Goal: Obtain resource: Download file/media

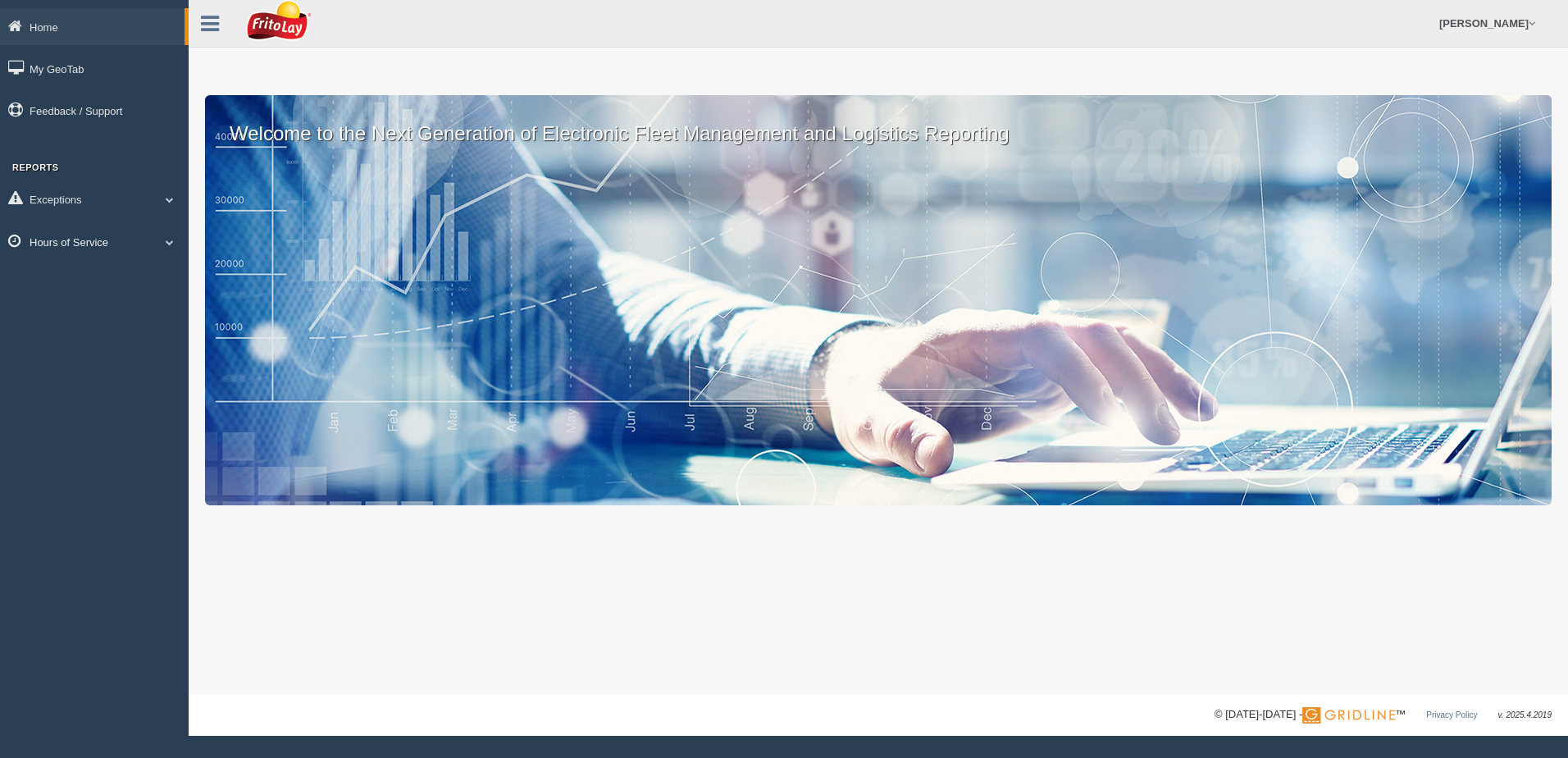
click at [170, 242] on span at bounding box center [170, 242] width 22 height 8
click at [145, 306] on link "HOS Violation Audit Reports" at bounding box center [107, 308] width 155 height 29
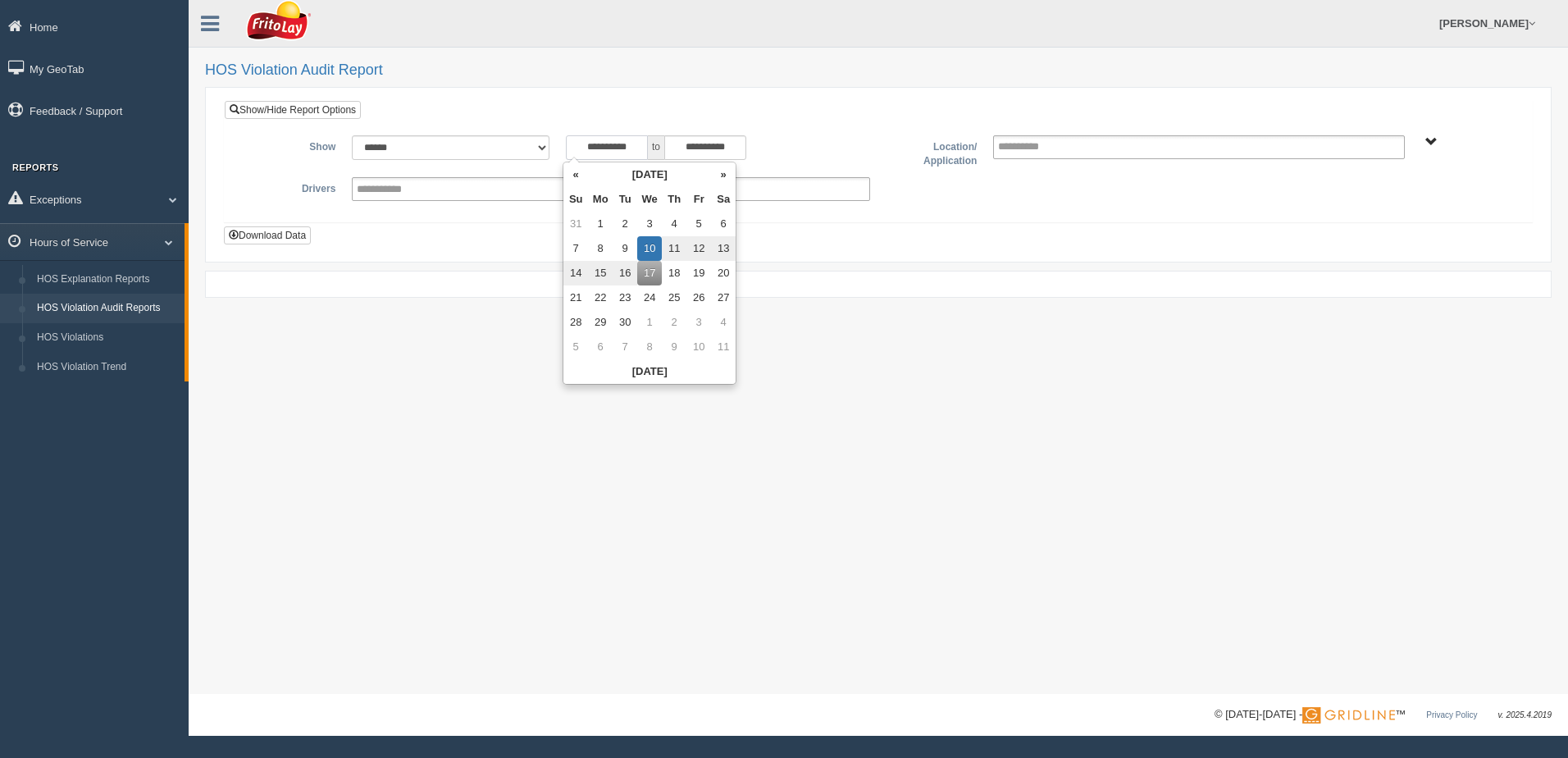
click at [574, 144] on input "**********" at bounding box center [607, 147] width 82 height 24
click at [578, 174] on th "«" at bounding box center [575, 174] width 24 height 24
click at [577, 174] on th "«" at bounding box center [578, 174] width 24 height 24
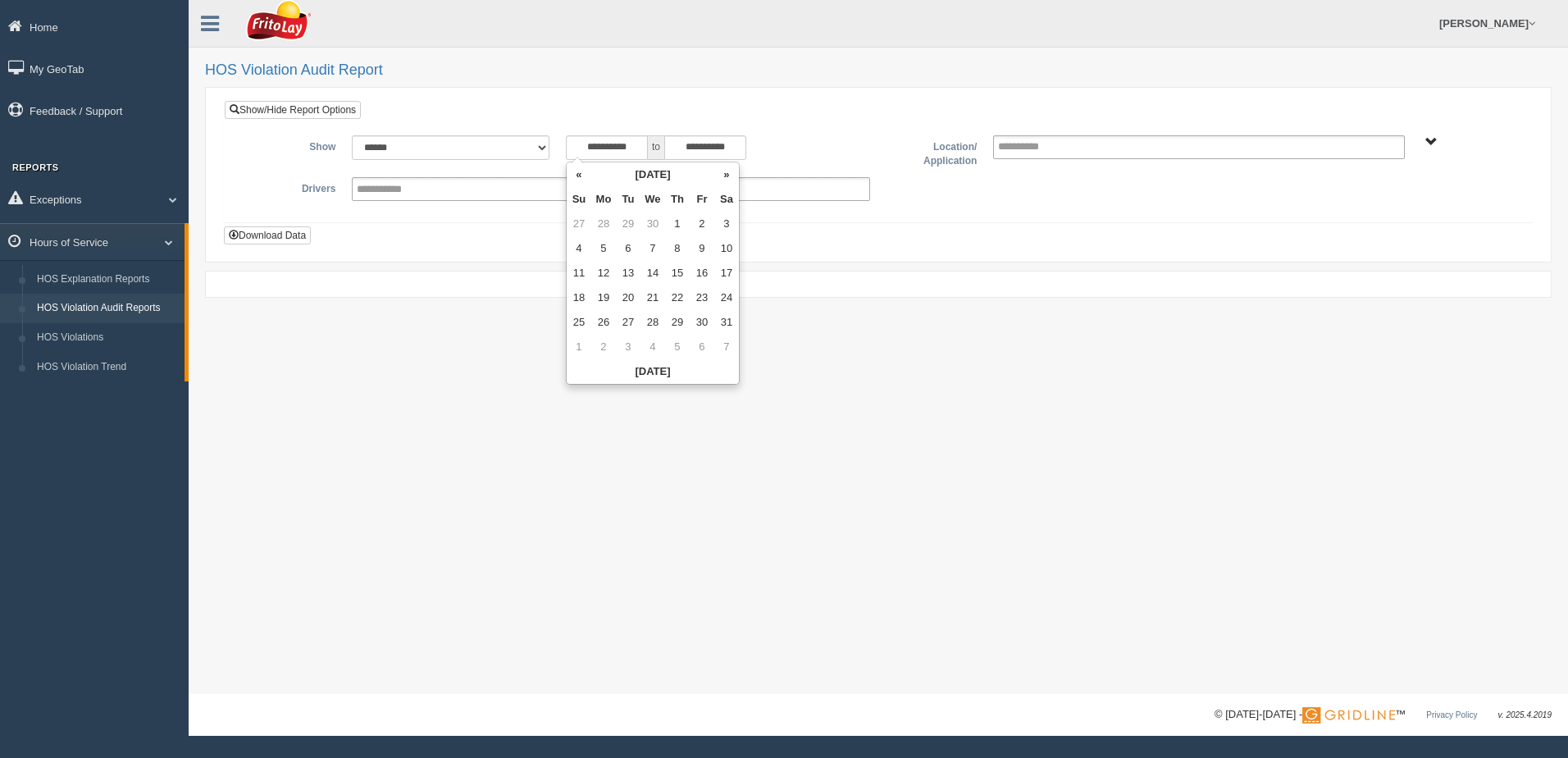
click at [577, 174] on th "«" at bounding box center [578, 174] width 24 height 24
click at [579, 313] on td "23" at bounding box center [578, 322] width 24 height 24
type input "**********"
click at [874, 350] on div "**********" at bounding box center [878, 347] width 1379 height 694
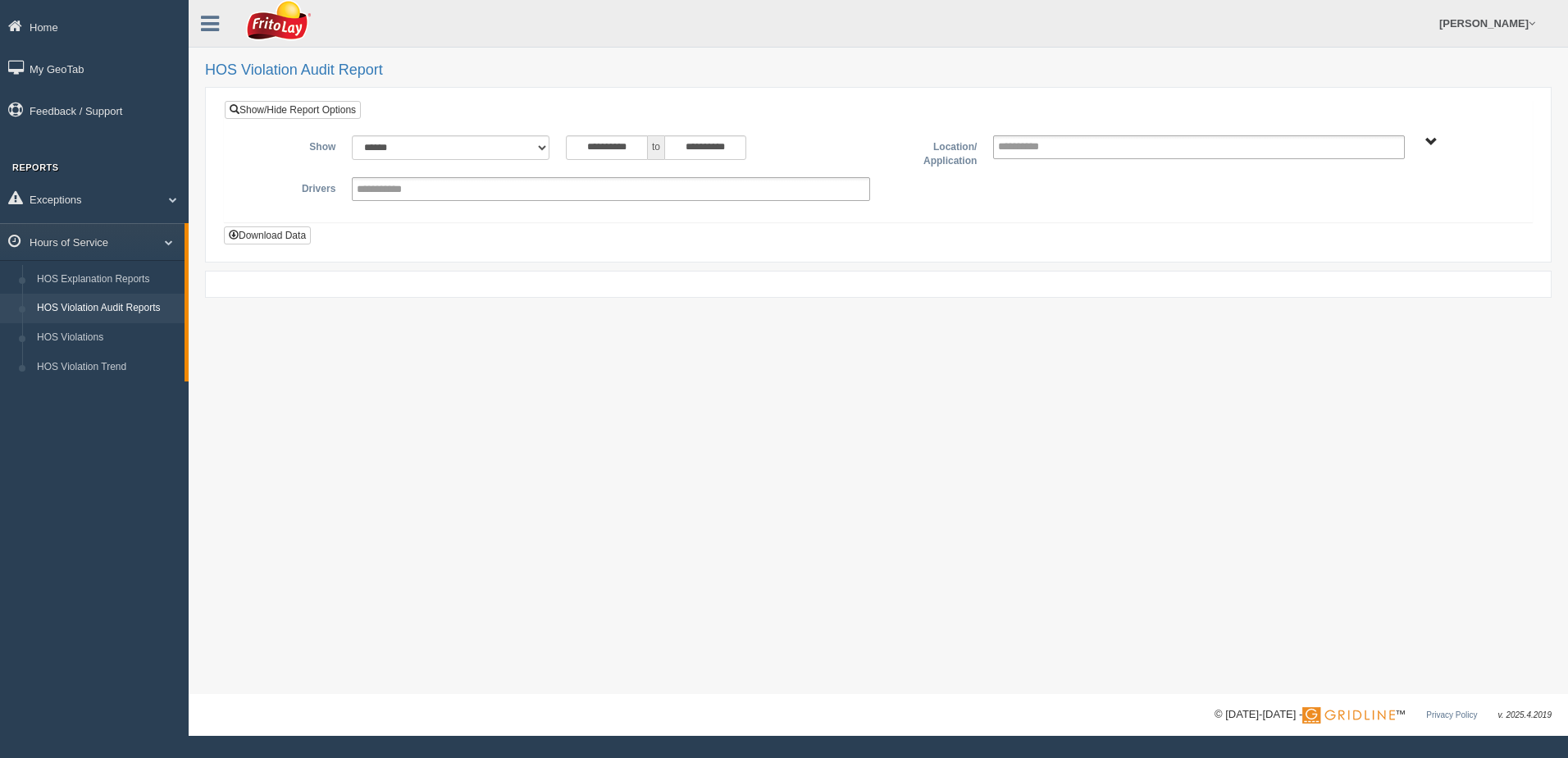
click at [1433, 139] on span "NORTHCENTRAL REGION" at bounding box center [1431, 142] width 13 height 13
click at [1414, 200] on button "NORTHCENTRAL REGION" at bounding box center [1407, 201] width 142 height 18
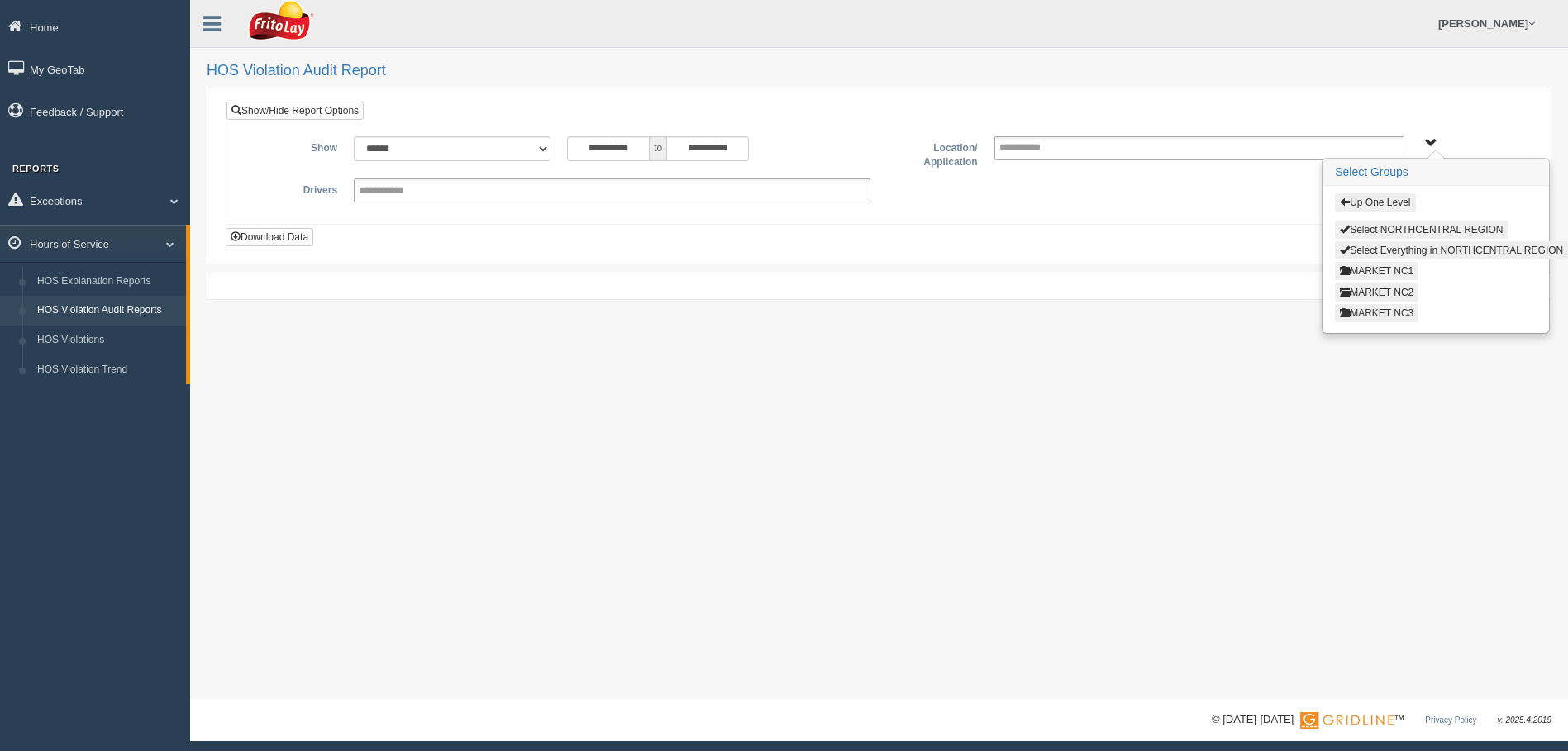
click at [1392, 316] on button "MARKET NC3" at bounding box center [1377, 313] width 84 height 18
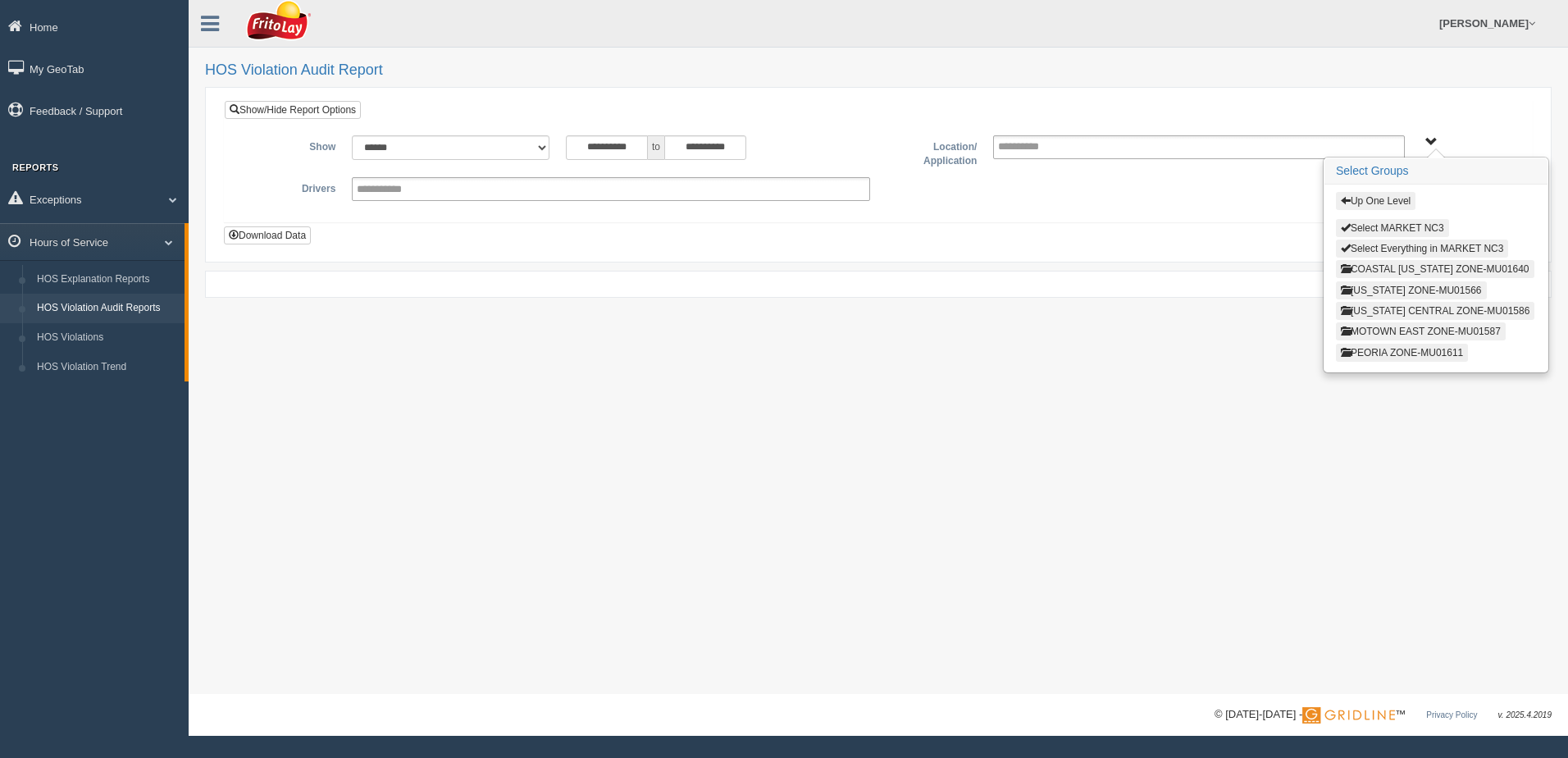
click at [1392, 310] on button "[US_STATE] CENTRAL ZONE-MU01586" at bounding box center [1436, 310] width 200 height 18
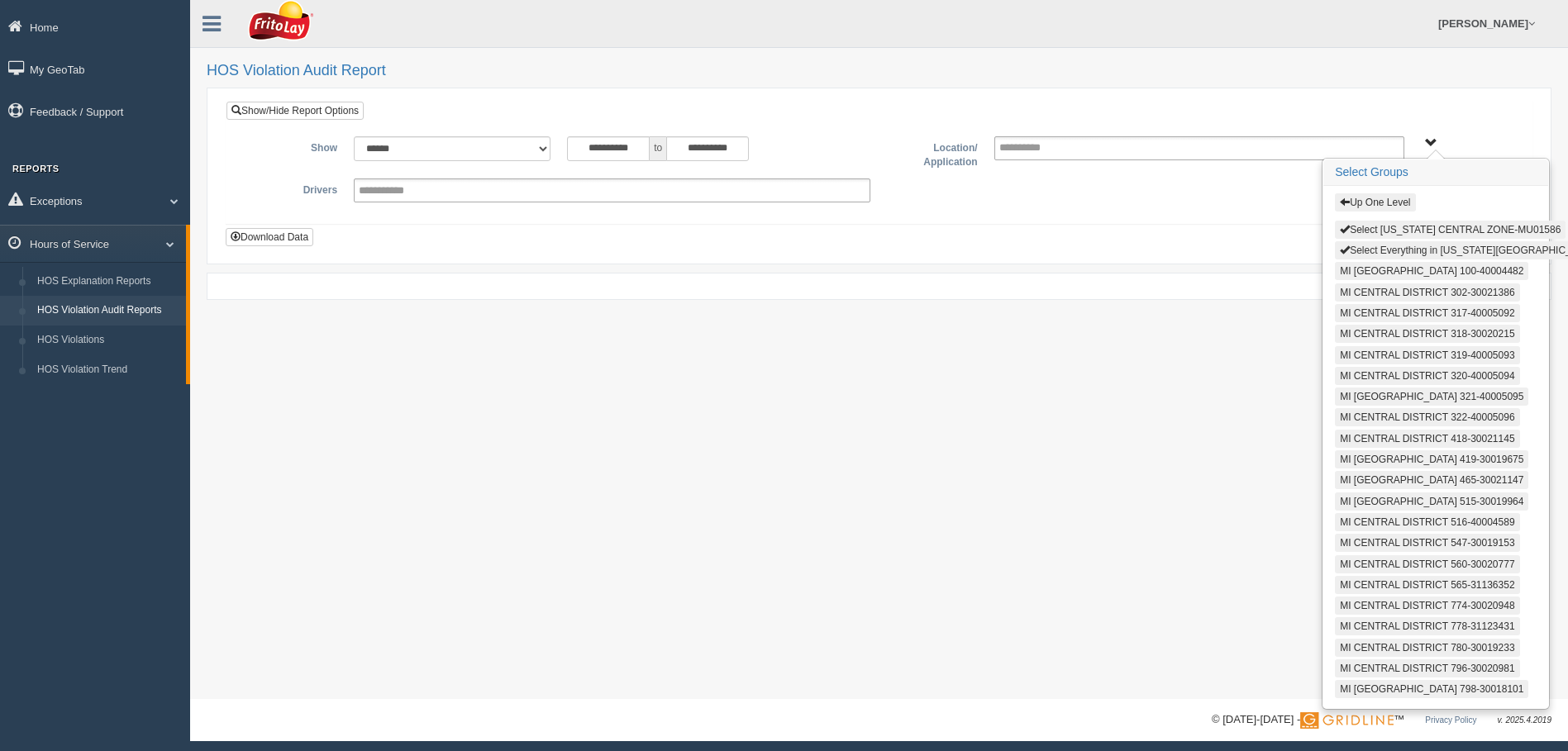
click at [1393, 252] on button "Select Everything in [US_STATE][GEOGRAPHIC_DATA]-MU01586" at bounding box center [1492, 251] width 315 height 18
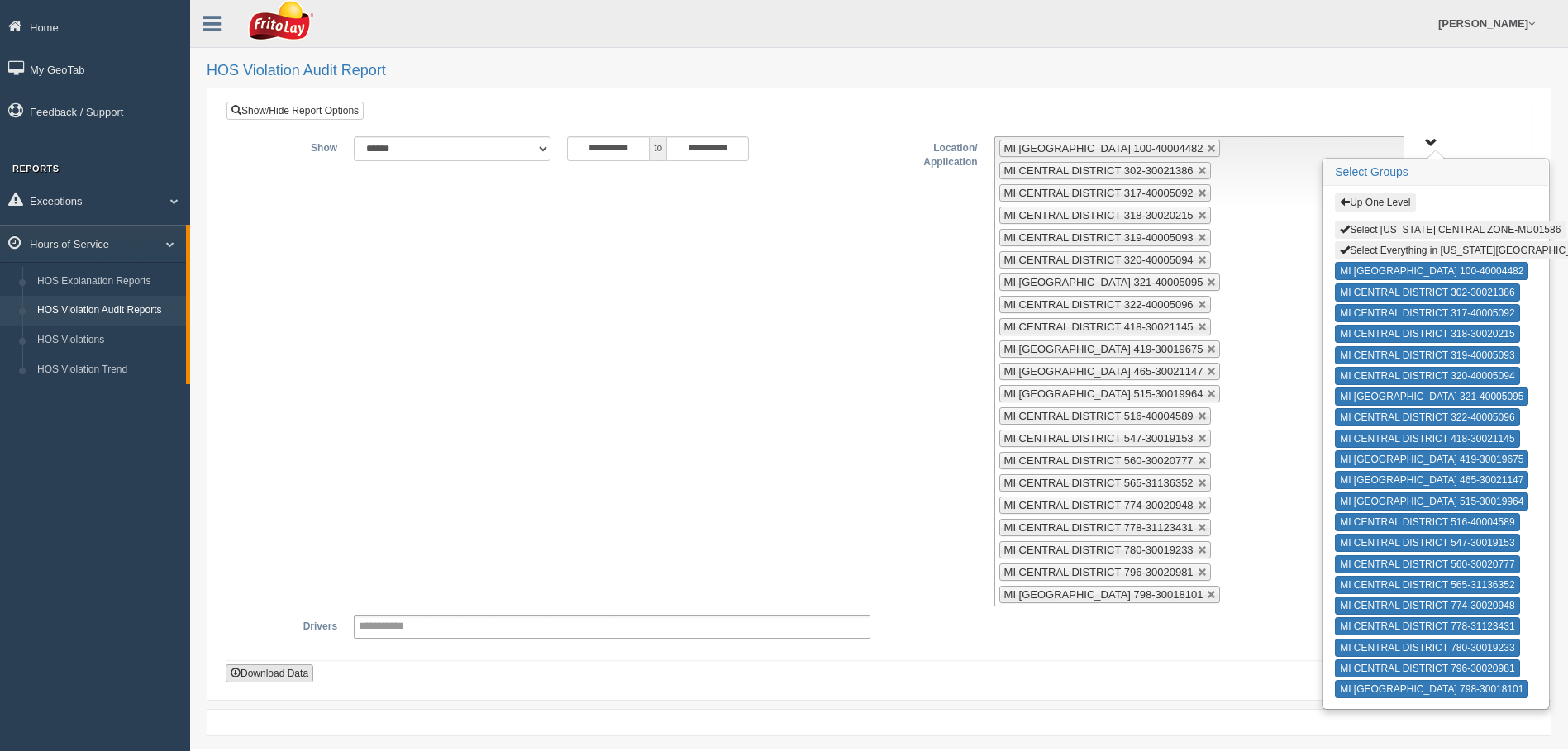
click at [264, 674] on button "Download Data" at bounding box center [269, 674] width 88 height 18
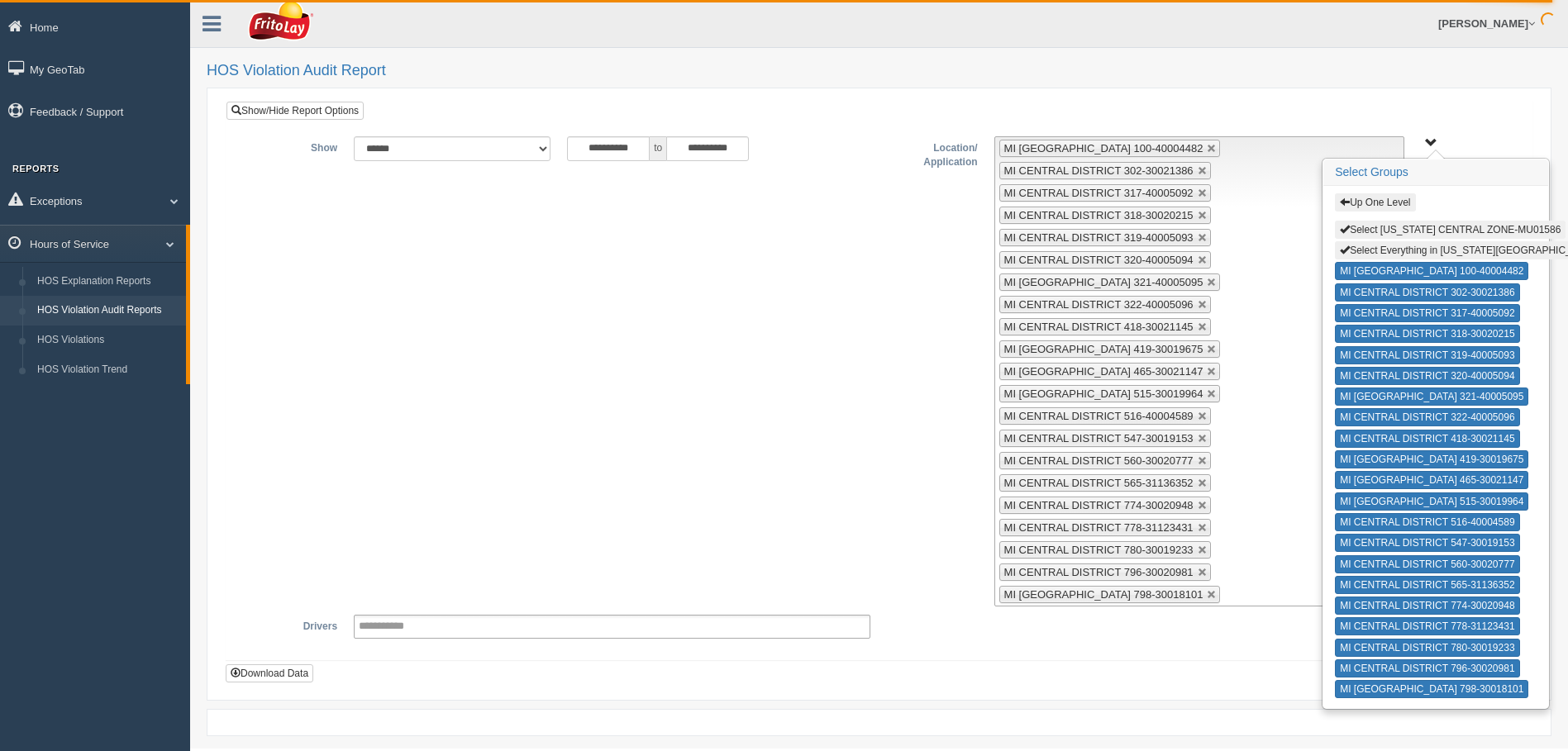
click at [582, 26] on div "[PERSON_NAME] Feedback/Support Log Off" at bounding box center [879, 24] width 1378 height 48
click at [41, 68] on link "My GeoTab" at bounding box center [95, 69] width 190 height 38
